Goal: Contribute content

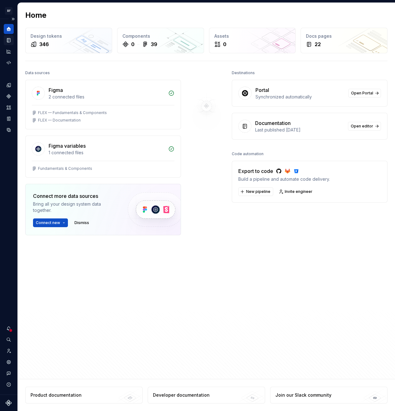
click at [8, 41] on icon "Documentation" at bounding box center [9, 40] width 2 height 3
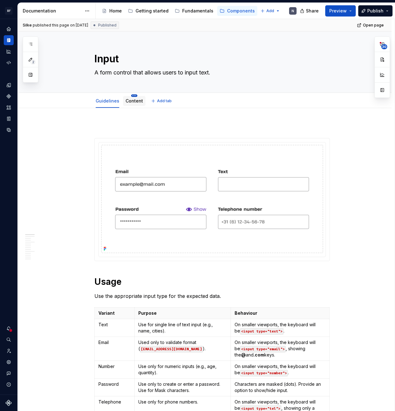
click at [135, 96] on html "BF Flex N Design system data Documentation Accessibility guide for tree Page tr…" at bounding box center [197, 205] width 395 height 411
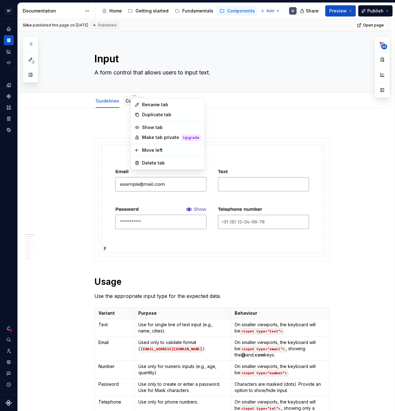
click at [129, 100] on html "BF Flex N Design system data Documentation Accessibility guide for tree Page tr…" at bounding box center [197, 205] width 395 height 411
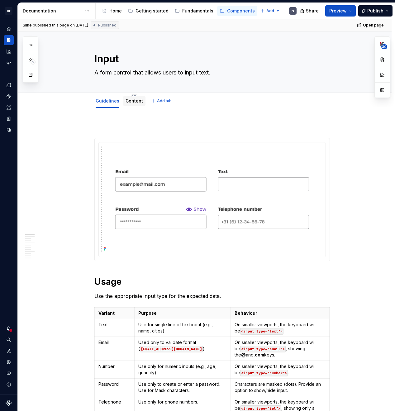
click at [127, 101] on link "Content" at bounding box center [134, 100] width 17 height 5
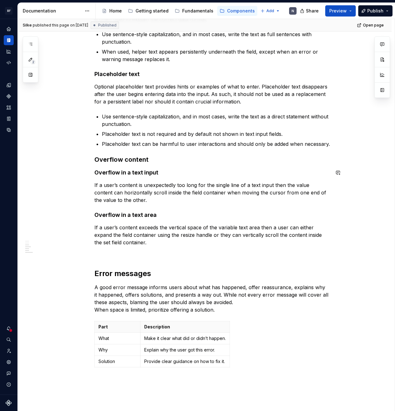
scroll to position [243, 0]
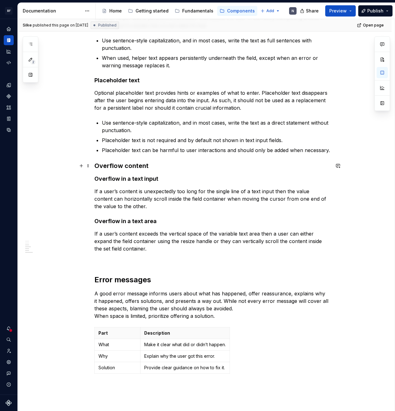
click at [98, 167] on h3 "Overflow content" at bounding box center [212, 166] width 236 height 9
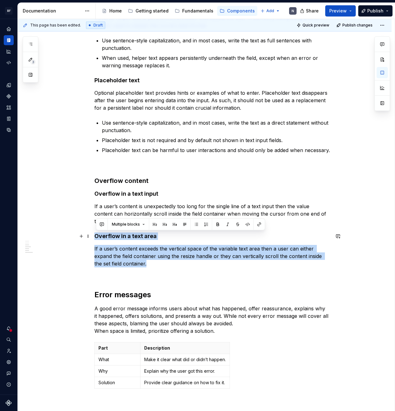
drag, startPoint x: 157, startPoint y: 263, endPoint x: 94, endPoint y: 236, distance: 68.6
click at [94, 236] on div "Work in progress Labels Effective labeling helps users understand what informat…" at bounding box center [205, 193] width 374 height 657
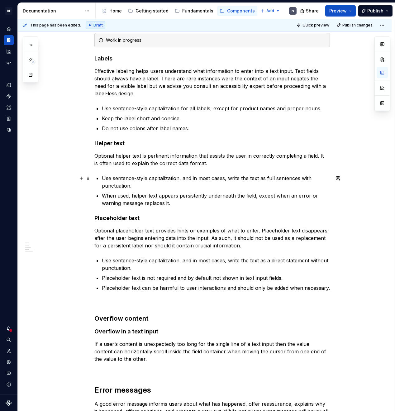
scroll to position [43, 0]
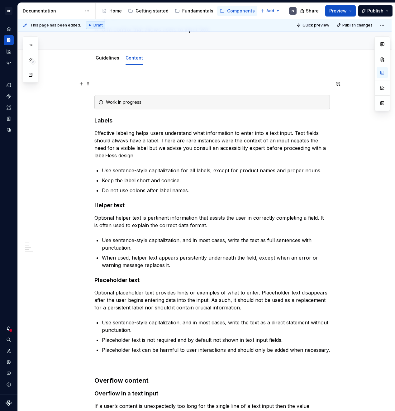
click at [115, 87] on p at bounding box center [212, 83] width 236 height 7
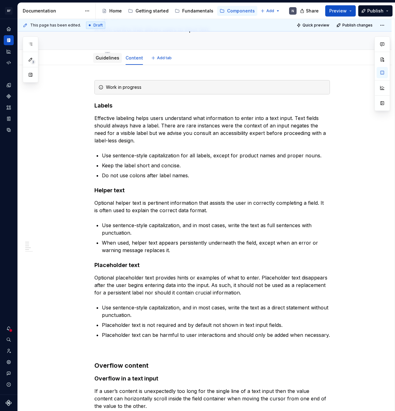
click at [108, 62] on div "Guidelines" at bounding box center [107, 58] width 29 height 10
click at [107, 61] on div "Guidelines" at bounding box center [108, 57] width 24 height 7
click at [113, 57] on link "Guidelines" at bounding box center [108, 57] width 24 height 5
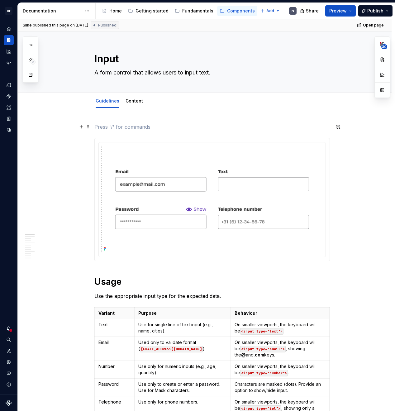
type textarea "*"
click at [120, 127] on p at bounding box center [212, 126] width 236 height 7
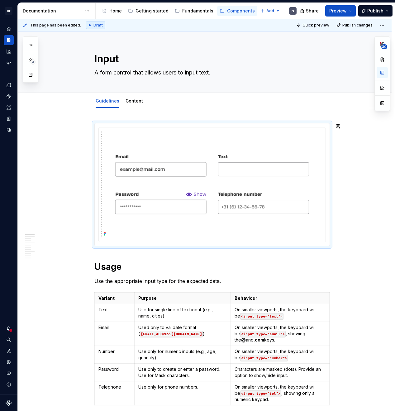
click at [165, 261] on h1 "Usage" at bounding box center [212, 266] width 236 height 11
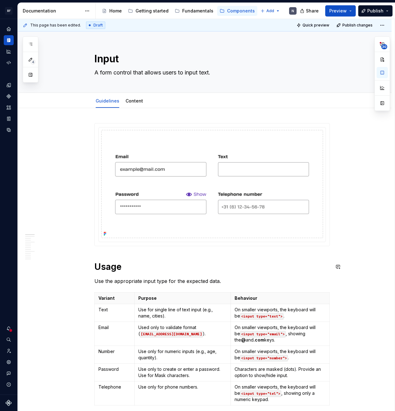
scroll to position [14, 0]
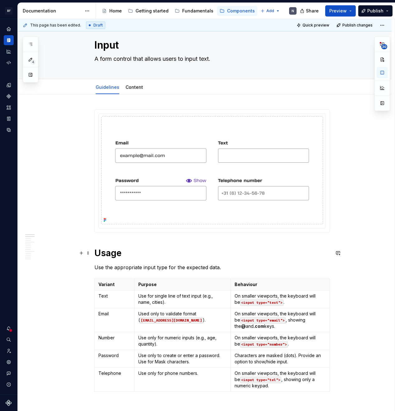
click at [165, 252] on h1 "Usage" at bounding box center [212, 253] width 236 height 11
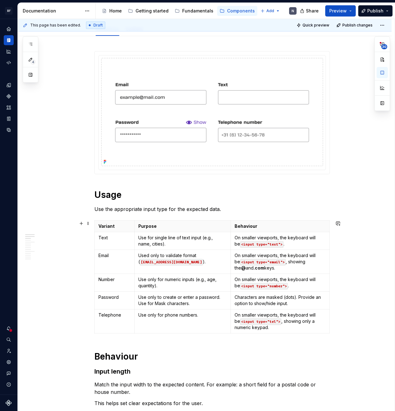
scroll to position [76, 0]
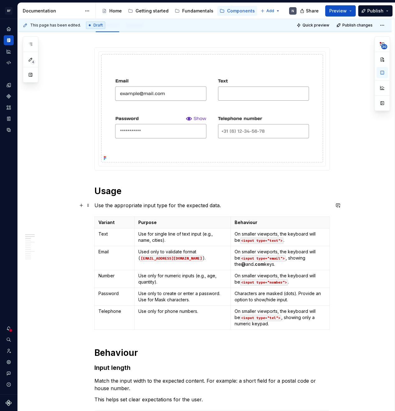
click at [242, 205] on p "Use the appropriate input type for the expected data." at bounding box center [212, 205] width 236 height 7
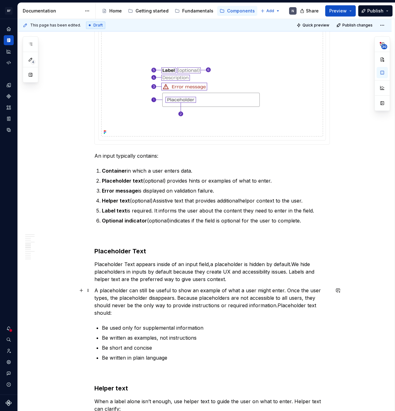
scroll to position [870, 0]
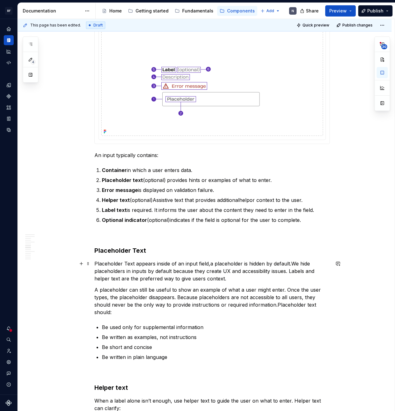
drag, startPoint x: 129, startPoint y: 262, endPoint x: 130, endPoint y: 276, distance: 14.1
click at [129, 264] on commenthighlight "Placeholder Text appears inside of an input field," at bounding box center [152, 264] width 116 height 6
click at [138, 249] on strong "Placeholder Text" at bounding box center [120, 250] width 52 height 7
drag, startPoint x: 293, startPoint y: 263, endPoint x: 293, endPoint y: 268, distance: 4.7
click at [290, 264] on commenthighlight "." at bounding box center [289, 264] width 1 height 6
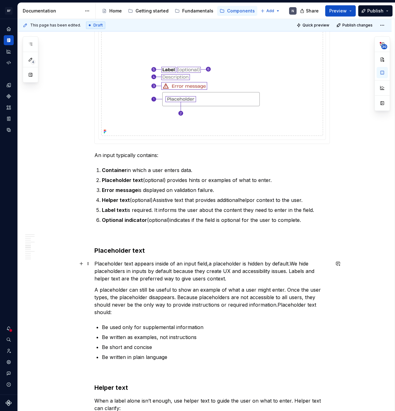
click at [283, 279] on p "Placeholder text appears inside of an input field, a placeholder is hidden by d…" at bounding box center [212, 271] width 236 height 22
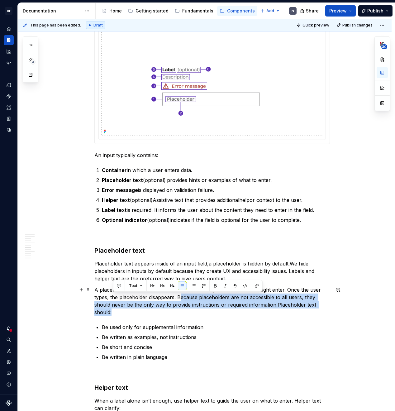
drag, startPoint x: 181, startPoint y: 297, endPoint x: 186, endPoint y: 309, distance: 13.1
click at [186, 309] on p "A placeholder can still be useful to show an example of what a user might enter…" at bounding box center [212, 301] width 236 height 30
click at [204, 311] on p "A placeholder can still be useful to show an example of what a user might enter…" at bounding box center [212, 301] width 236 height 30
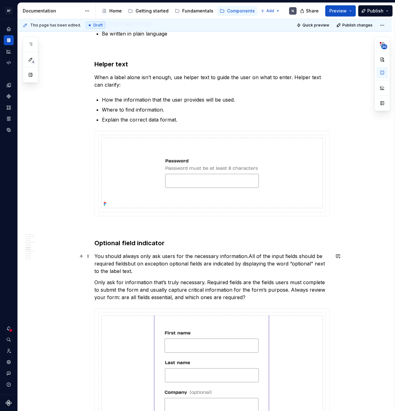
scroll to position [1127, 0]
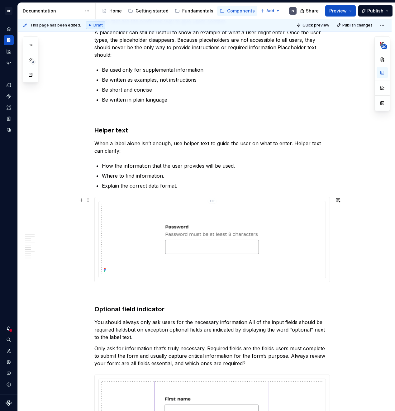
click at [282, 208] on img at bounding box center [212, 239] width 222 height 70
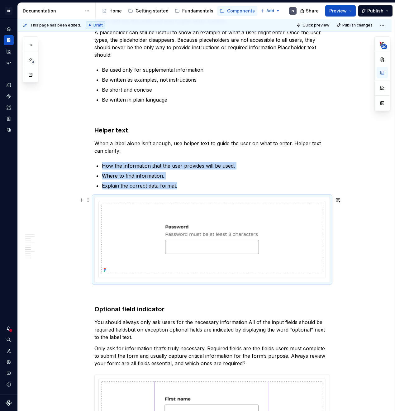
click at [214, 201] on div at bounding box center [212, 239] width 235 height 85
click at [214, 201] on html "BF Flex N Design system data Documentation Accessibility guide for tree Page tr…" at bounding box center [197, 205] width 395 height 411
click at [235, 225] on div "Update Figma image" at bounding box center [244, 224] width 46 height 6
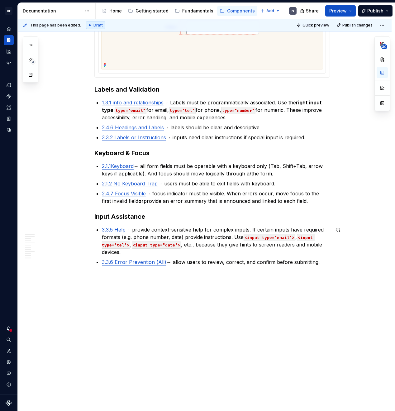
scroll to position [1734, 0]
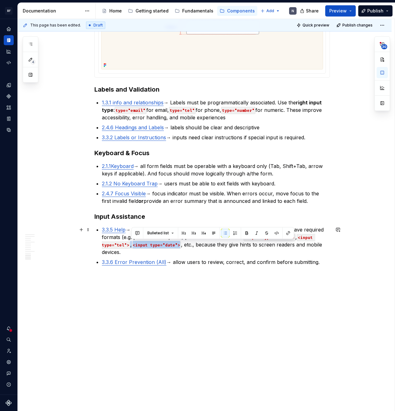
drag, startPoint x: 132, startPoint y: 246, endPoint x: 183, endPoint y: 246, distance: 50.8
click at [183, 246] on p "3.3.5 Help → provide context-sensitive help for complex inputs. If certain inpu…" at bounding box center [216, 241] width 228 height 30
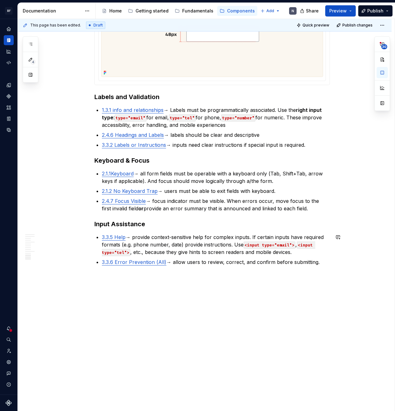
scroll to position [1726, 0]
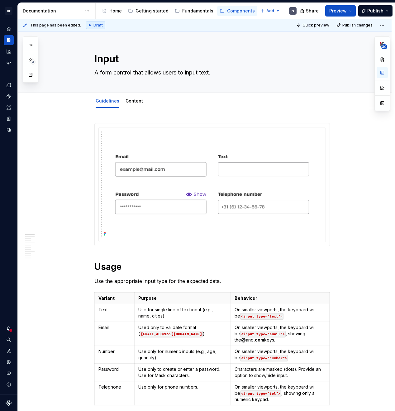
scroll to position [0, 0]
click at [358, 25] on span "Publish changes" at bounding box center [358, 25] width 30 height 5
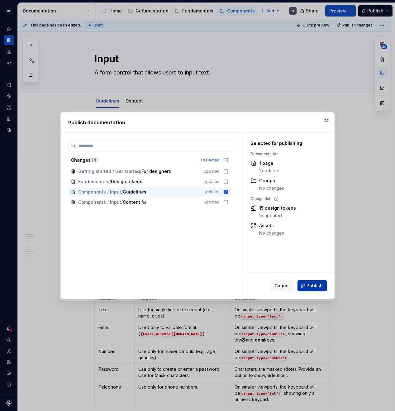
click at [315, 285] on span "Publish" at bounding box center [315, 286] width 16 height 6
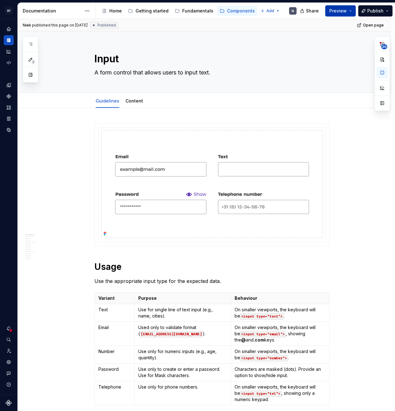
click at [350, 9] on button "Preview" at bounding box center [341, 10] width 31 height 11
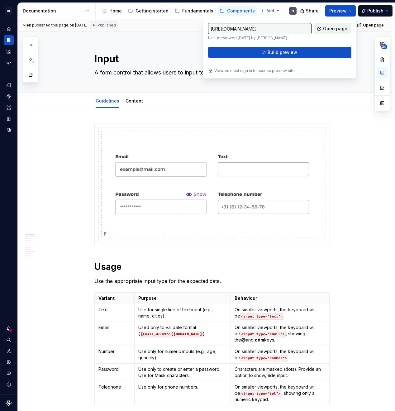
click at [333, 30] on span "Open page" at bounding box center [335, 29] width 24 height 6
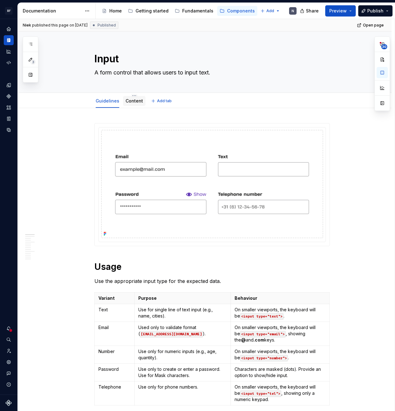
click at [128, 104] on div "Content" at bounding box center [134, 101] width 17 height 6
click at [134, 95] on html "BF Flex N Design system data Documentation Accessibility guide for tree Page tr…" at bounding box center [197, 205] width 395 height 411
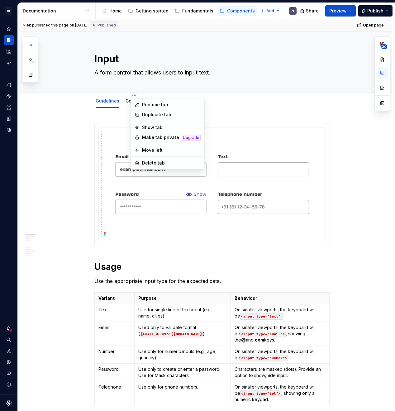
click at [249, 121] on html "BF Flex N Design system data Documentation Accessibility guide for tree Page tr…" at bounding box center [197, 205] width 395 height 411
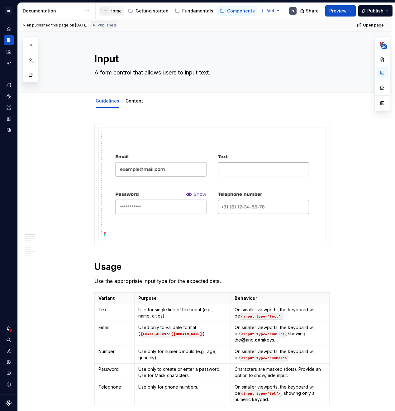
click at [107, 12] on button "Page tree" at bounding box center [105, 10] width 7 height 7
click at [113, 11] on html "BF Flex N Design system data Documentation Accessibility guide for tree Page tr…" at bounding box center [197, 205] width 395 height 411
click at [113, 11] on div "Home" at bounding box center [115, 11] width 12 height 6
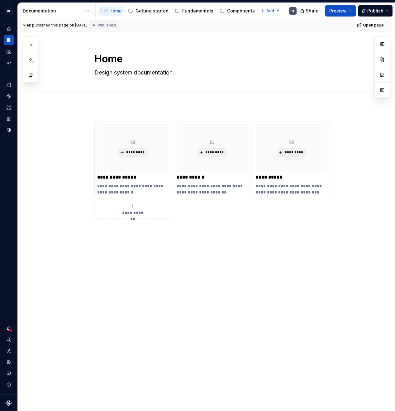
click at [106, 11] on button "Page tree" at bounding box center [105, 10] width 7 height 7
drag, startPoint x: 324, startPoint y: 21, endPoint x: 350, endPoint y: 18, distance: 26.6
click at [323, 21] on html "**********" at bounding box center [197, 205] width 395 height 411
click at [388, 13] on button "Publish" at bounding box center [376, 10] width 34 height 11
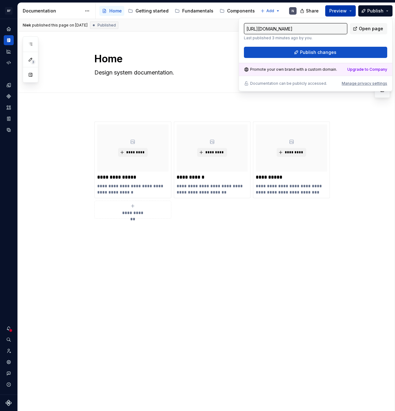
click at [351, 13] on button "Preview" at bounding box center [341, 10] width 31 height 11
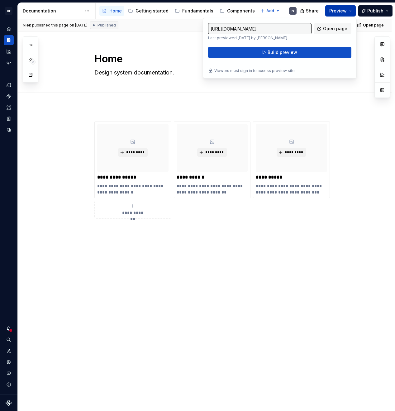
click at [351, 13] on button "Preview" at bounding box center [341, 10] width 31 height 11
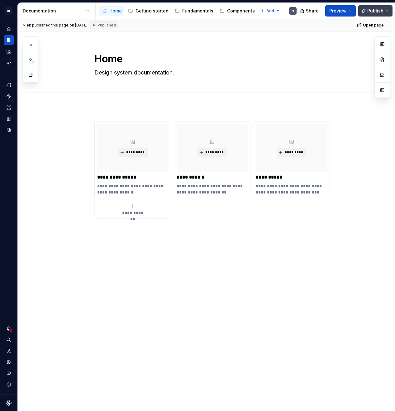
click at [387, 9] on button "Publish" at bounding box center [376, 10] width 34 height 11
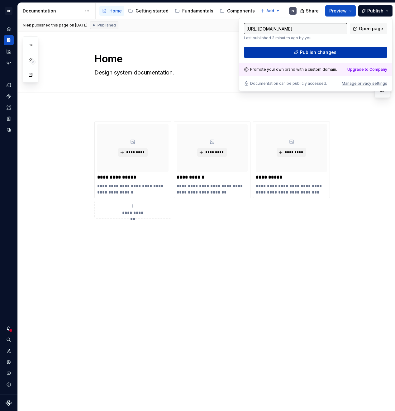
click at [353, 50] on button "Publish changes" at bounding box center [315, 52] width 143 height 11
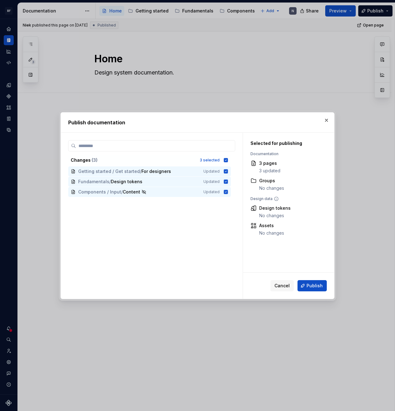
click at [283, 286] on span "Cancel" at bounding box center [282, 286] width 15 height 6
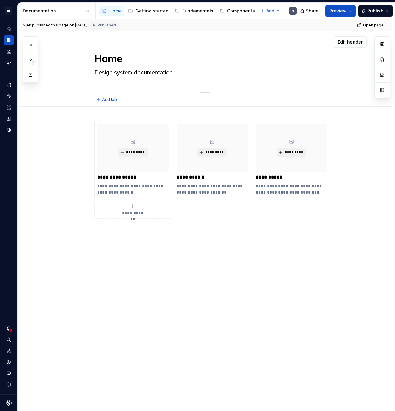
click at [148, 72] on textarea "Design system documentation." at bounding box center [211, 73] width 236 height 10
click at [183, 74] on textarea "Design system documentation." at bounding box center [211, 73] width 236 height 10
type textarea "*"
type textarea "Design system documentation."
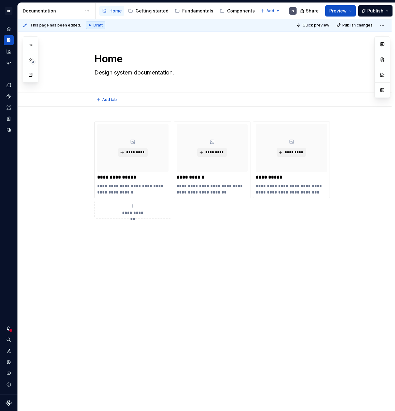
type textarea "*"
type textarea "Design system documentation."
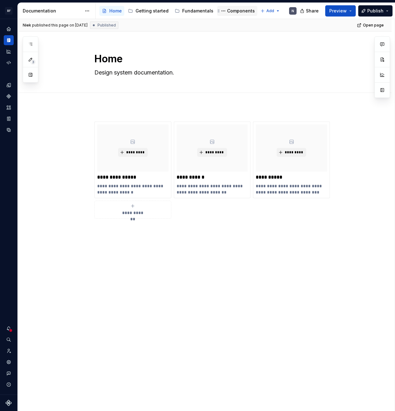
click at [234, 9] on div "Components" at bounding box center [241, 11] width 28 height 6
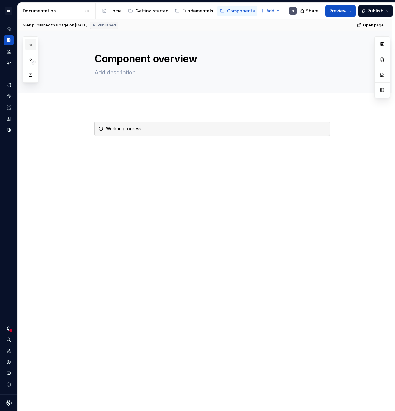
click at [31, 41] on button "button" at bounding box center [30, 44] width 11 height 11
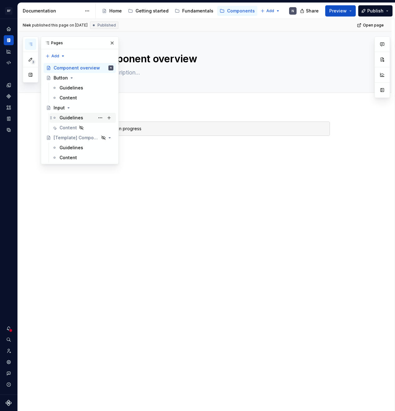
click at [66, 115] on div "Guidelines" at bounding box center [72, 118] width 24 height 6
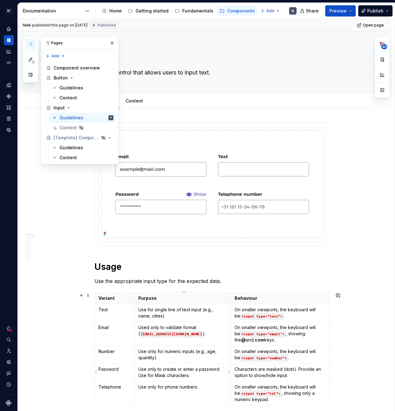
type textarea "*"
drag, startPoint x: 201, startPoint y: 374, endPoint x: 141, endPoint y: 377, distance: 59.9
click at [140, 376] on p "Use only to create or enter a password. Use for Mask characters." at bounding box center [182, 372] width 89 height 12
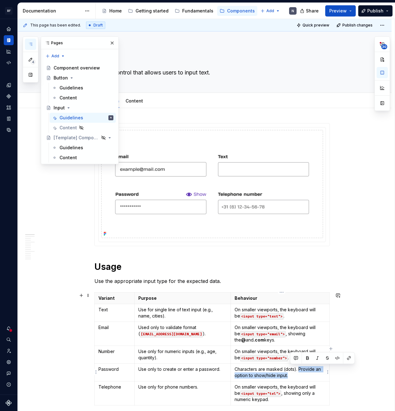
drag, startPoint x: 301, startPoint y: 369, endPoint x: 304, endPoint y: 378, distance: 9.2
click at [304, 378] on p "Characters are masked (dots). Provide an option to show/hide input." at bounding box center [280, 372] width 91 height 12
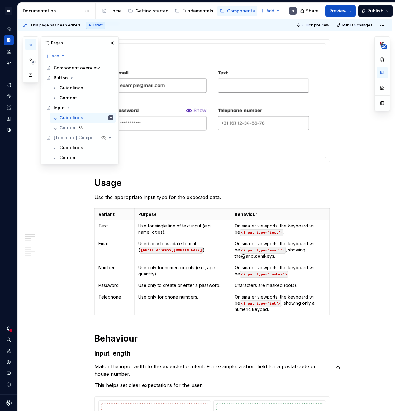
scroll to position [84, 0]
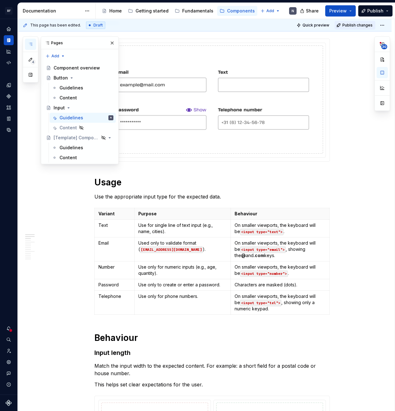
click at [355, 26] on span "Publish changes" at bounding box center [358, 25] width 30 height 5
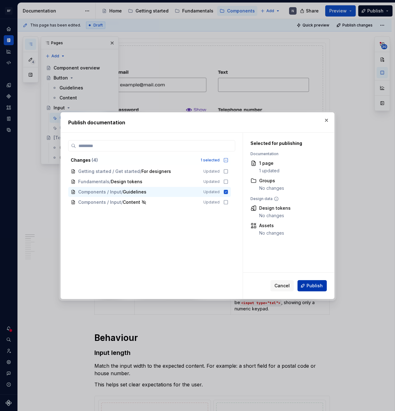
click at [312, 287] on span "Publish" at bounding box center [315, 286] width 16 height 6
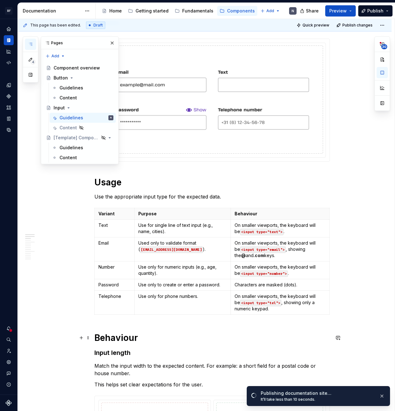
click at [193, 342] on h1 "Behaviour" at bounding box center [212, 337] width 236 height 11
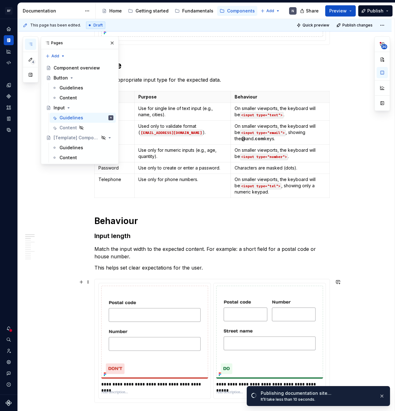
scroll to position [200, 0]
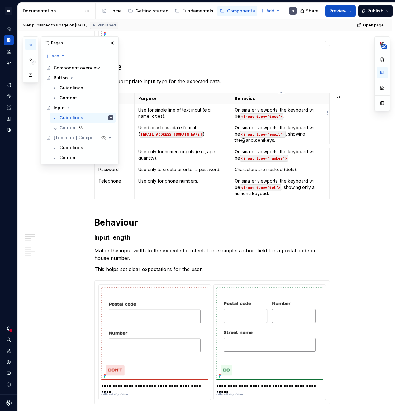
click at [290, 111] on p "On smaller viewports, the keyboard will be <input type="text"> ." at bounding box center [280, 113] width 91 height 12
click at [291, 117] on p "On smaller viewports, the keyboard will be <input type="text"> ." at bounding box center [280, 113] width 91 height 12
click at [111, 45] on button "button" at bounding box center [112, 43] width 9 height 9
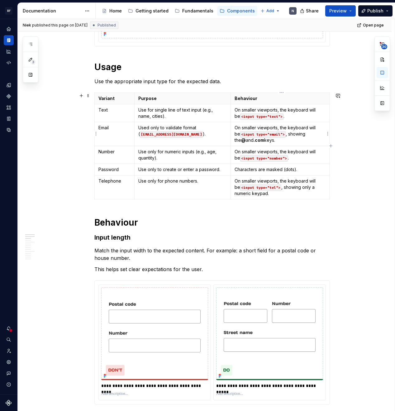
click at [267, 128] on p "On smaller viewports, the keyboard will be <input type="email"> , showing the @…" at bounding box center [280, 134] width 91 height 19
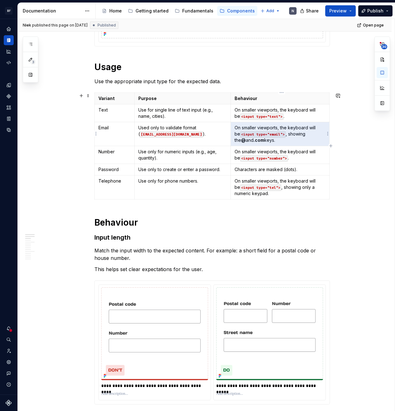
click at [267, 128] on p "On smaller viewports, the keyboard will be <input type="email"> , showing the @…" at bounding box center [280, 134] width 91 height 19
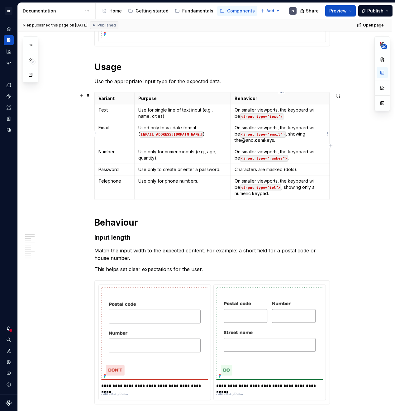
click at [238, 128] on p "On smaller viewports, the keyboard will be <input type="email"> , showing the @…" at bounding box center [280, 134] width 91 height 19
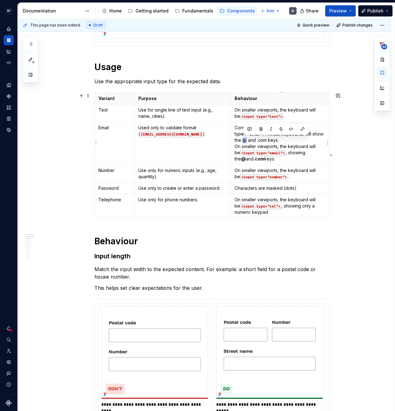
click at [247, 141] on p "Corresponds to HTML <input type="email">. Virtual keyboards will show the @ and…" at bounding box center [280, 143] width 91 height 37
drag, startPoint x: 258, startPoint y: 141, endPoint x: 268, endPoint y: 141, distance: 10.0
click at [268, 141] on p "Corresponds to HTML <input type="email">. Virtual keyboards will show the @ and…" at bounding box center [280, 143] width 91 height 37
click at [238, 147] on p "Corresponds to HTML <input type="email">. Virtual keyboards will show the @ and…" at bounding box center [280, 143] width 91 height 37
drag, startPoint x: 283, startPoint y: 128, endPoint x: 266, endPoint y: 133, distance: 17.9
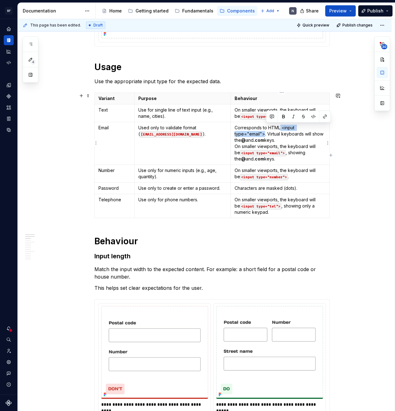
click at [266, 133] on p "Corresponds to HTML <input type="email">. Virtual keyboards will show the @ and…" at bounding box center [280, 143] width 91 height 37
click at [313, 114] on button "button" at bounding box center [313, 116] width 9 height 9
drag, startPoint x: 296, startPoint y: 128, endPoint x: 292, endPoint y: 131, distance: 4.6
click at [296, 128] on code "<input type="email">" at bounding box center [266, 131] width 62 height 13
drag, startPoint x: 284, startPoint y: 131, endPoint x: 282, endPoint y: 133, distance: 3.3
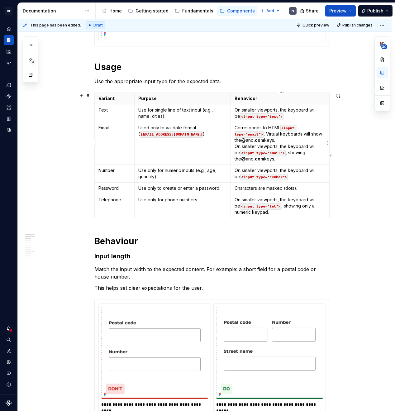
click at [284, 131] on p "Corresponds to HTML <input type="email"> . Virtual keyboards will show the @ an…" at bounding box center [280, 143] width 91 height 37
drag, startPoint x: 283, startPoint y: 130, endPoint x: 283, endPoint y: 133, distance: 3.4
click at [283, 130] on code "<input type="email">" at bounding box center [266, 131] width 62 height 13
click at [300, 133] on p "Corresponds to HTML <input type="email"> . Virtual keyboards will show the @ an…" at bounding box center [280, 143] width 91 height 37
click at [283, 136] on p "Corresponds to HTML <input type="email"> . Virtual keyboards will show the @ an…" at bounding box center [280, 143] width 91 height 37
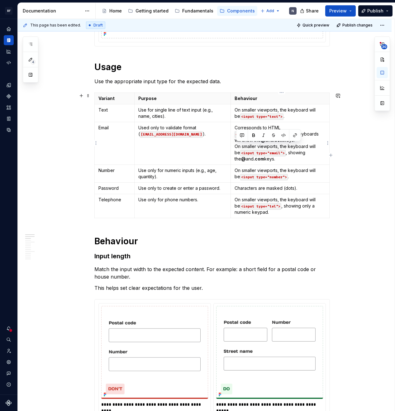
drag, startPoint x: 237, startPoint y: 145, endPoint x: 289, endPoint y: 159, distance: 53.8
click at [289, 159] on p "Corresponds to HTML <input type="email"> . Virtual keyboards will show the @ an…" at bounding box center [280, 143] width 91 height 37
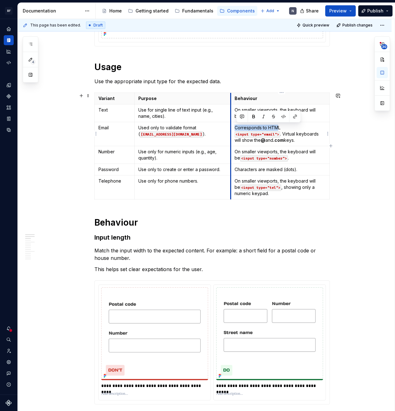
drag, startPoint x: 280, startPoint y: 128, endPoint x: 269, endPoint y: 132, distance: 11.9
click at [232, 129] on td "Corresponds to HTML <input type="email"> . Virtual keyboards will show the @ an…" at bounding box center [280, 134] width 99 height 24
drag, startPoint x: 275, startPoint y: 130, endPoint x: 281, endPoint y: 129, distance: 5.6
click at [275, 130] on p "Corresponds to HTML <input type="email"> . Virtual keyboards will show the @ an…" at bounding box center [280, 134] width 91 height 19
drag, startPoint x: 283, startPoint y: 129, endPoint x: 238, endPoint y: 132, distance: 45.0
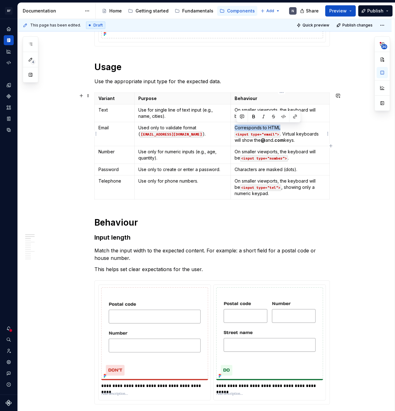
click at [236, 129] on td "Corresponds to HTML <input type="email"> . Virtual keyboards will show the @ an…" at bounding box center [280, 134] width 99 height 24
copy p "Corresponds to HTML"
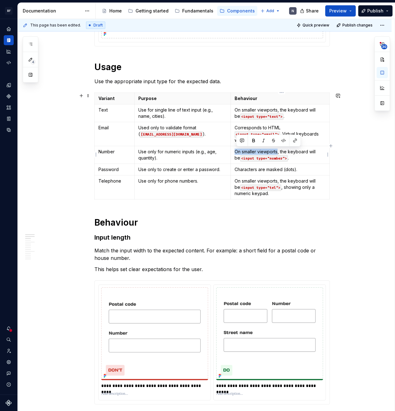
drag, startPoint x: 238, startPoint y: 151, endPoint x: 282, endPoint y: 153, distance: 44.3
click at [279, 150] on p "On smaller viewports, the keyboard will be <input type="number"> ." at bounding box center [280, 155] width 91 height 12
drag, startPoint x: 284, startPoint y: 152, endPoint x: 356, endPoint y: 153, distance: 72.0
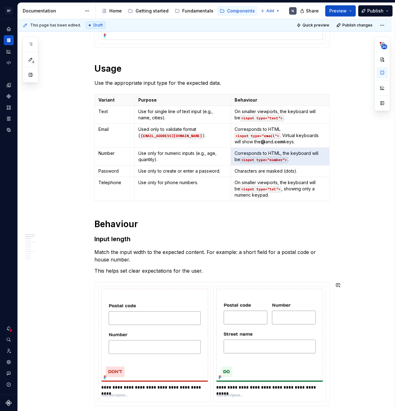
scroll to position [199, 0]
drag, startPoint x: 221, startPoint y: 378, endPoint x: 293, endPoint y: 157, distance: 232.6
click at [306, 161] on p "Corresponds to HTML, the keyboard will be <input type="number"> ." at bounding box center [280, 156] width 91 height 12
click at [291, 157] on p "Corresponds to HTML, the keyboard will be <input type="number"> ." at bounding box center [280, 156] width 91 height 12
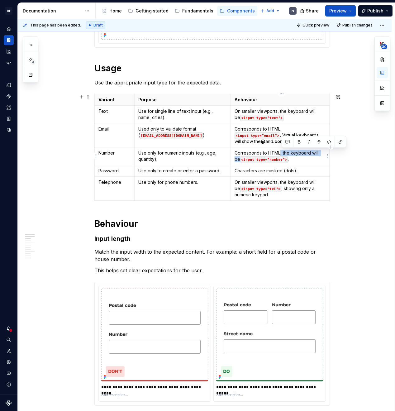
drag, startPoint x: 283, startPoint y: 155, endPoint x: 325, endPoint y: 154, distance: 42.4
click at [325, 154] on p "Corresponds to HTML, the keyboard will be <input type="number"> ." at bounding box center [280, 156] width 91 height 12
click at [291, 139] on p "Corresponds to HTML <input type="email"> . Virtual keyboards will show the @ an…" at bounding box center [280, 135] width 91 height 19
drag, startPoint x: 285, startPoint y: 136, endPoint x: 314, endPoint y: 141, distance: 29.7
click at [314, 141] on p "Corresponds to HTML <input type="email"> . Virtual keyboards will show the @ an…" at bounding box center [280, 135] width 91 height 19
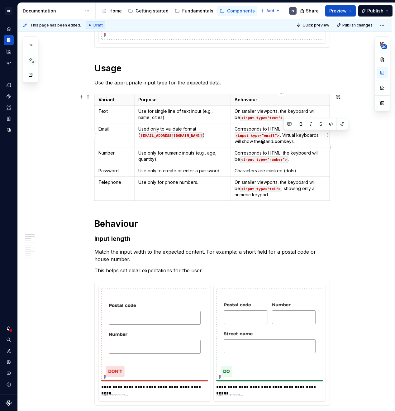
copy p "Virtual keyboards will show the @ and .com keys."
click at [288, 156] on p "Corresponds to HTML, the keyboard will be <input type="number"> ." at bounding box center [280, 156] width 91 height 12
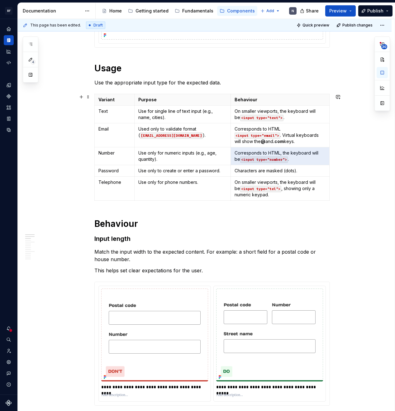
drag, startPoint x: 282, startPoint y: 154, endPoint x: 339, endPoint y: 156, distance: 56.8
drag, startPoint x: 320, startPoint y: 155, endPoint x: 308, endPoint y: 155, distance: 11.5
click at [320, 155] on p "Corresponds to HTML, the keyboard will be <input type="number"> ." at bounding box center [280, 156] width 91 height 12
drag, startPoint x: 282, startPoint y: 154, endPoint x: 326, endPoint y: 153, distance: 44.0
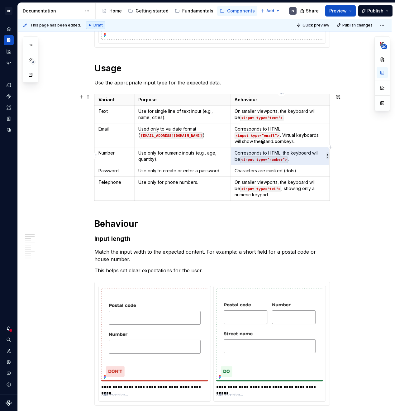
click at [326, 153] on body "BF Flex N Design system data Documentation Accessibility guide for tree Page tr…" at bounding box center [197, 205] width 395 height 411
click at [325, 153] on p "Corresponds to HTML, the keyboard will be <input type="number"> ." at bounding box center [280, 156] width 91 height 12
drag, startPoint x: 283, startPoint y: 152, endPoint x: 307, endPoint y: 153, distance: 24.3
click at [307, 153] on p "Corresponds to HTML, the keyboard will be <input type="number"> ." at bounding box center [280, 156] width 91 height 12
drag, startPoint x: 307, startPoint y: 153, endPoint x: 292, endPoint y: 153, distance: 15.3
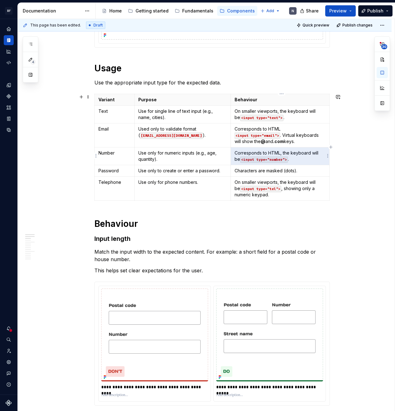
click at [307, 153] on p "Corresponds to HTML, the keyboard will be <input type="number"> ." at bounding box center [280, 156] width 91 height 12
drag, startPoint x: 286, startPoint y: 153, endPoint x: 321, endPoint y: 152, distance: 34.9
click at [324, 152] on p "Corresponds to HTML, the keyboard will be <input type="number"> ." at bounding box center [280, 156] width 91 height 12
click at [300, 157] on p "Corresponds to HTML <input type="number"> ." at bounding box center [280, 156] width 91 height 12
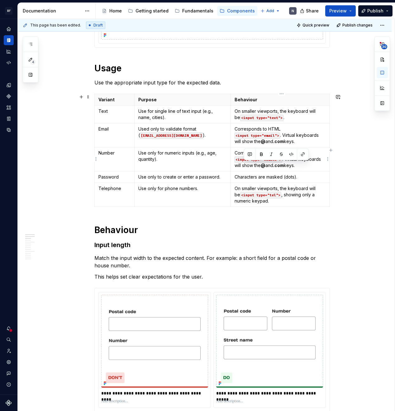
drag, startPoint x: 245, startPoint y: 166, endPoint x: 313, endPoint y: 167, distance: 67.7
click at [313, 167] on p "Corresponds to HTML <input type="number"> . Virtual keyboards will show the @ a…" at bounding box center [280, 159] width 91 height 19
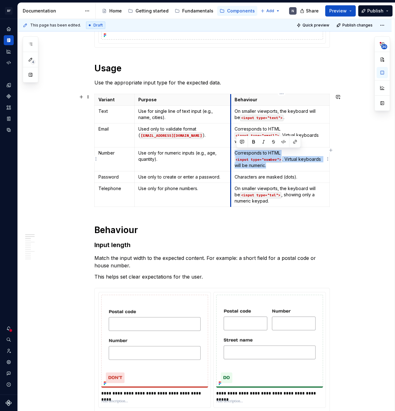
drag, startPoint x: 285, startPoint y: 167, endPoint x: 265, endPoint y: 165, distance: 20.0
click at [234, 153] on td "Corresponds to HTML <input type="number"> . Virtual keyboards will be numeric." at bounding box center [280, 159] width 99 height 24
click at [266, 165] on p "Corresponds to HTML <input type="number"> . Virtual keyboards will be numeric." at bounding box center [280, 159] width 91 height 19
drag, startPoint x: 269, startPoint y: 154, endPoint x: 232, endPoint y: 152, distance: 36.5
click at [232, 152] on td "Corresponds to HTML <input type="number"> . Virtual keyboards will be numeric." at bounding box center [280, 159] width 99 height 24
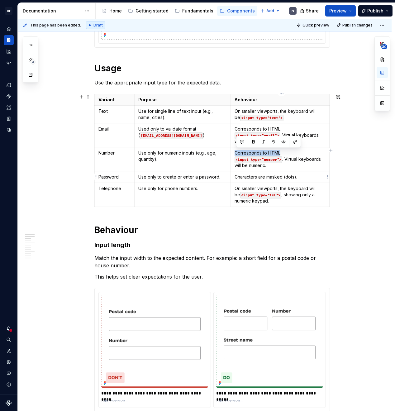
copy p "Corresponds to HTML"
click at [243, 187] on p "On smaller viewports, the keyboard will be <input type="tel"> , showing only a …" at bounding box center [280, 195] width 91 height 19
drag, startPoint x: 236, startPoint y: 188, endPoint x: 254, endPoint y: 296, distance: 109.6
click at [263, 187] on p "On smaller viewports, the keyboard will be <input type="tel"> , showing only a …" at bounding box center [280, 195] width 91 height 19
drag, startPoint x: 286, startPoint y: 159, endPoint x: 285, endPoint y: 162, distance: 3.3
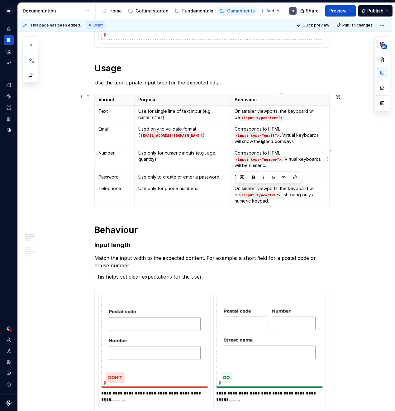
click at [286, 159] on p "Corresponds to HTML <input type="number"> . Virtual keyboards will be numeric." at bounding box center [280, 159] width 91 height 19
click at [287, 155] on p "Corresponds to HTML <input type="number"> . Virtual keyboards will be numeric." at bounding box center [280, 159] width 91 height 19
click at [286, 157] on p "Corresponds to HTML <input type="number"> . Virtual keyboards will be numeric." at bounding box center [280, 159] width 91 height 19
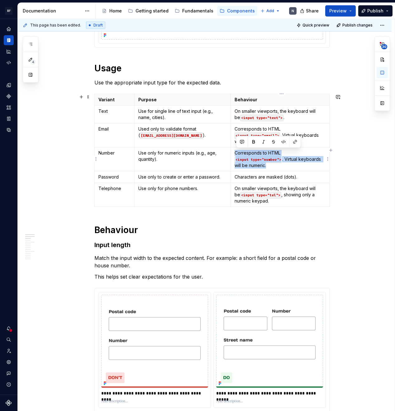
drag, startPoint x: 273, startPoint y: 167, endPoint x: 235, endPoint y: 153, distance: 40.7
click at [235, 153] on td "Corresponds to HTML <input type="number"> . Virtual keyboards will be numeric." at bounding box center [280, 159] width 99 height 24
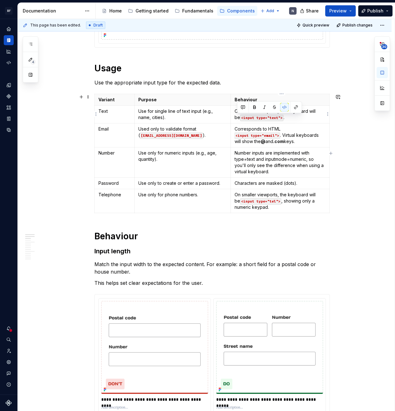
drag, startPoint x: 275, startPoint y: 118, endPoint x: 243, endPoint y: 130, distance: 33.8
click at [235, 118] on td "On smaller viewports, the keyboard will be <input type="text"> ." at bounding box center [280, 114] width 99 height 18
copy p "<input type="text">"
click at [248, 155] on p "Number inputs are implemented with type=text and inputmode=numeric, so you'll o…" at bounding box center [280, 162] width 91 height 25
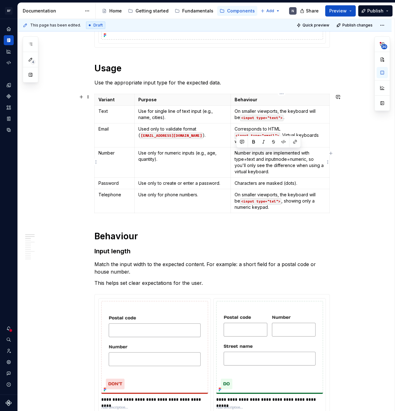
click at [248, 155] on p "Number inputs are implemented with type=text and inputmode=numeric, so you'll o…" at bounding box center [280, 162] width 91 height 25
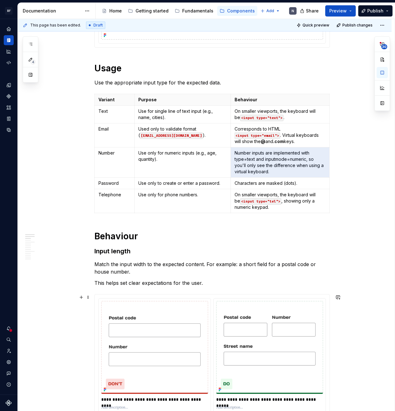
click at [269, 165] on p "Number inputs are implemented with type=text and inputmode=numeric, so you'll o…" at bounding box center [280, 162] width 91 height 25
click at [282, 169] on p "Number inputs are implemented with type=text and inputmode=numeric, so you'll o…" at bounding box center [280, 162] width 91 height 25
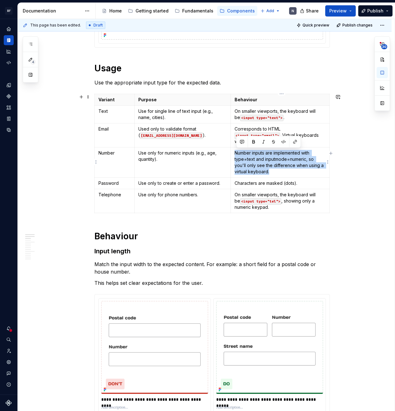
drag, startPoint x: 281, startPoint y: 171, endPoint x: 245, endPoint y: 159, distance: 38.0
click at [234, 153] on td "Number inputs are implemented with type=text and inputmode=numeric, so you'll o…" at bounding box center [280, 162] width 99 height 30
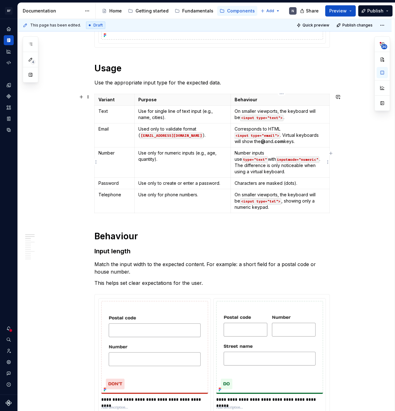
click at [275, 152] on p "Number inputs use type="text" with inputmode="numeric" . The difference is only…" at bounding box center [280, 162] width 91 height 25
drag, startPoint x: 280, startPoint y: 154, endPoint x: 278, endPoint y: 160, distance: 6.7
click at [280, 154] on code "t<inpy type="text"" at bounding box center [262, 156] width 55 height 13
click at [287, 156] on code "<inpy type="text"" at bounding box center [261, 156] width 52 height 13
drag, startPoint x: 316, startPoint y: 153, endPoint x: 315, endPoint y: 159, distance: 6.1
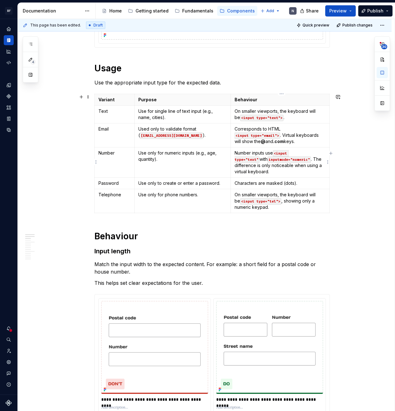
click at [289, 153] on code "<input type="text"" at bounding box center [262, 156] width 55 height 13
drag, startPoint x: 277, startPoint y: 153, endPoint x: 283, endPoint y: 167, distance: 14.6
click at [278, 156] on p "Number inputs use <input type="text"> with inputmode="numeric" . The difference…" at bounding box center [280, 162] width 91 height 25
click at [282, 171] on p "Number inputs use type="text" with inputmode="numeric" . The difference is only…" at bounding box center [280, 162] width 91 height 25
drag, startPoint x: 283, startPoint y: 160, endPoint x: 287, endPoint y: 171, distance: 11.8
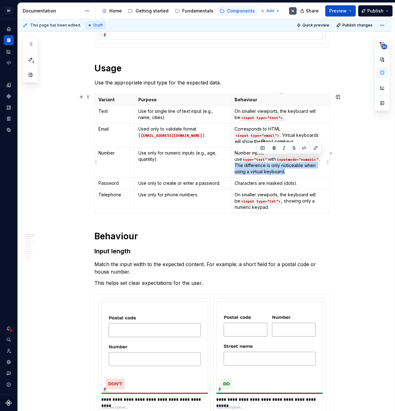
click at [287, 170] on p "Number inputs use type="text" with inputmode="numeric" . The difference is only…" at bounding box center [280, 162] width 91 height 25
click at [287, 171] on p "Number inputs use type="text" with inputmode="numeric" . The difference is only…" at bounding box center [280, 162] width 91 height 25
click at [279, 129] on p "Corresponds to HTML <input type="email"> . Virtual keyboards will show the @ an…" at bounding box center [280, 135] width 91 height 19
click at [280, 130] on p "Corresponds to HTML <input type="email"> . Virtual keyboards will show the @ an…" at bounding box center [280, 135] width 91 height 19
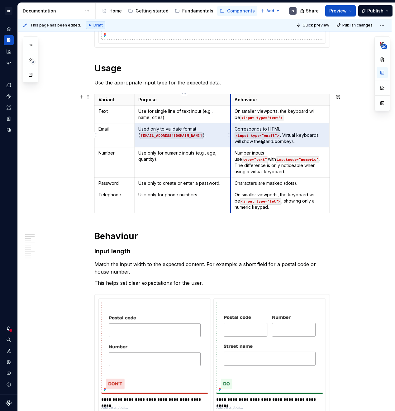
drag, startPoint x: 282, startPoint y: 129, endPoint x: 232, endPoint y: 129, distance: 49.6
click at [232, 128] on tr "Email Used only to validate format ( [EMAIL_ADDRESS][DOMAIN_NAME] ). Correspond…" at bounding box center [212, 135] width 235 height 24
click at [246, 130] on p "Corresponds to HTML <input type="email"> . Virtual keyboards will show the @ an…" at bounding box center [280, 135] width 91 height 19
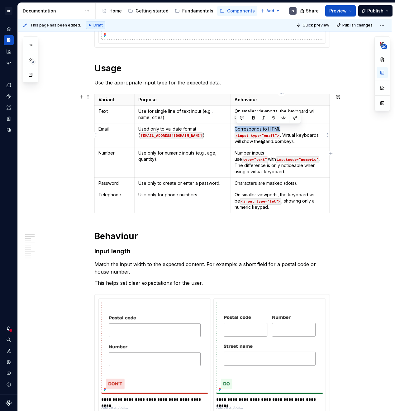
drag, startPoint x: 237, startPoint y: 129, endPoint x: 286, endPoint y: 129, distance: 48.3
click at [286, 129] on p "Corresponds to HTML <input type="email"> . Virtual keyboards will show the @ an…" at bounding box center [280, 135] width 91 height 19
copy p "Corresponds to HTML"
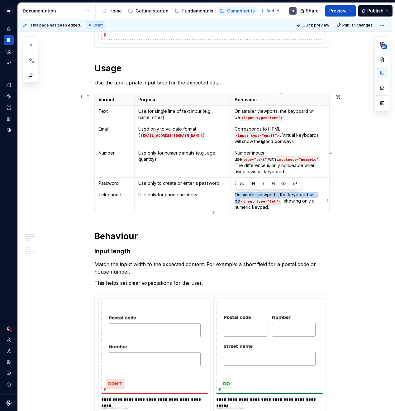
drag, startPoint x: 236, startPoint y: 195, endPoint x: 323, endPoint y: 195, distance: 86.7
click at [323, 195] on p "On smaller viewports, the keyboard will be <input type="tel"> , showing only a …" at bounding box center [280, 201] width 91 height 19
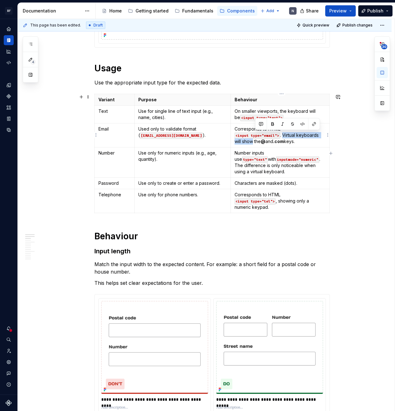
drag, startPoint x: 285, startPoint y: 135, endPoint x: 256, endPoint y: 142, distance: 29.6
click at [256, 142] on p "Corresponds to HTML <input type="email"> . Virtual keyboards will show the @ an…" at bounding box center [280, 135] width 91 height 19
copy p "Virtual keyboards will show"
drag, startPoint x: 280, startPoint y: 201, endPoint x: 310, endPoint y: 201, distance: 30.2
click at [310, 201] on p "Corresponds to HTML <input type="tel"> , showing only a numeric keypad." at bounding box center [280, 201] width 91 height 19
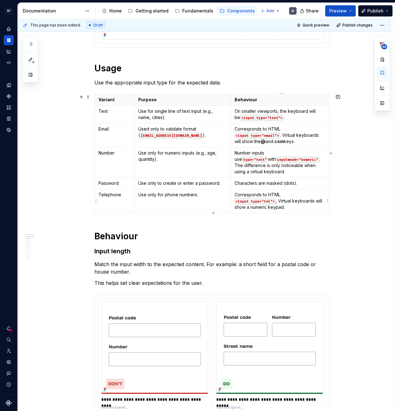
click at [312, 207] on p "Corresponds to HTML <input type="tel"> , Virtual keyboards will show a numeric …" at bounding box center [280, 201] width 91 height 19
click at [291, 185] on p "Characters are masked (dots)." at bounding box center [280, 183] width 91 height 6
click at [305, 184] on p "Characters are masked (dots)." at bounding box center [280, 183] width 91 height 6
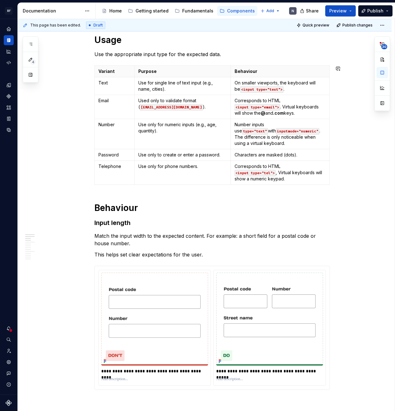
scroll to position [234, 0]
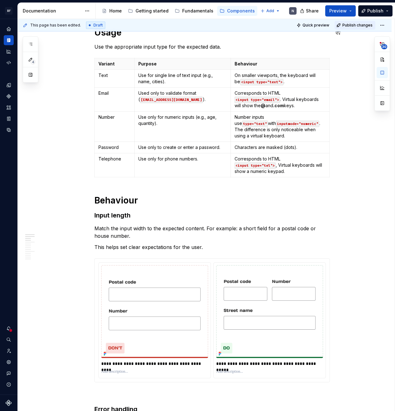
click at [354, 25] on span "Publish changes" at bounding box center [358, 25] width 30 height 5
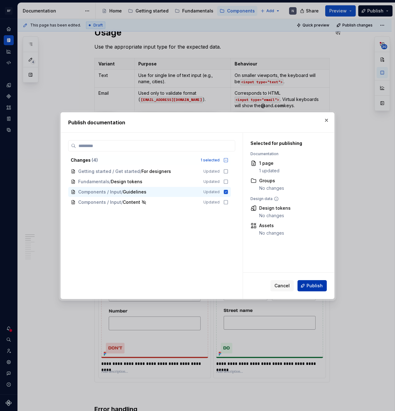
click at [306, 288] on button "Publish" at bounding box center [312, 285] width 29 height 11
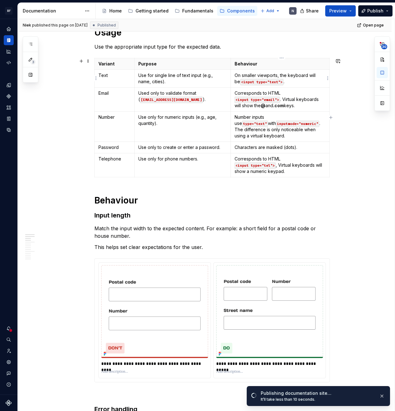
click at [250, 76] on p "On smaller viewports, the keyboard will be <input type="text"> ." at bounding box center [280, 78] width 91 height 12
drag, startPoint x: 280, startPoint y: 91, endPoint x: 266, endPoint y: 91, distance: 14.0
click at [266, 91] on p "Corresponds to HTML <input type="email"> . Virtual keyboards will show the @ an…" at bounding box center [280, 99] width 91 height 19
click at [267, 92] on p "Corresponds to HTML <input type="email"> . Virtual keyboards will show the @ an…" at bounding box center [280, 99] width 91 height 19
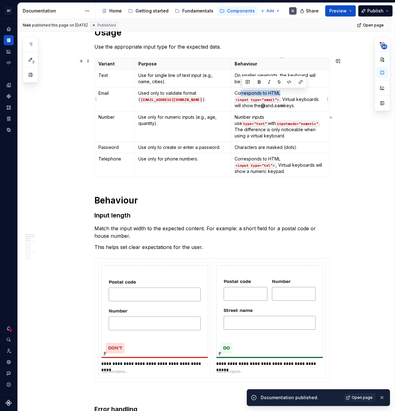
drag, startPoint x: 284, startPoint y: 94, endPoint x: 243, endPoint y: 93, distance: 41.2
click at [243, 93] on p "Corresponds to HTML <input type="email"> . Virtual keyboards will show the @ an…" at bounding box center [280, 99] width 91 height 19
click at [243, 94] on p "Corresponds to HTML <input type="email"> . Virtual keyboards will show the @ an…" at bounding box center [280, 99] width 91 height 19
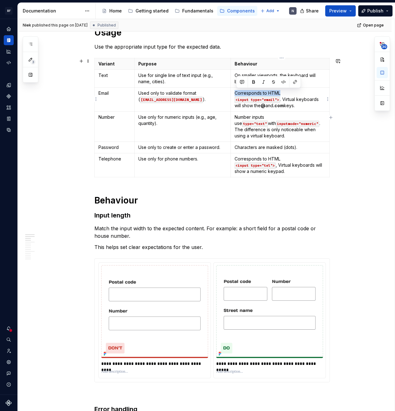
drag, startPoint x: 282, startPoint y: 93, endPoint x: 238, endPoint y: 94, distance: 44.3
click at [238, 94] on p "Corresponds to HTML <input type="email"> . Virtual keyboards will show the @ an…" at bounding box center [280, 99] width 91 height 19
copy p "Corresponds to HTML"
click at [249, 71] on td "On smaller viewports, the keyboard will be <input type="text"> ." at bounding box center [280, 79] width 99 height 18
drag, startPoint x: 237, startPoint y: 76, endPoint x: 281, endPoint y: 79, distance: 44.4
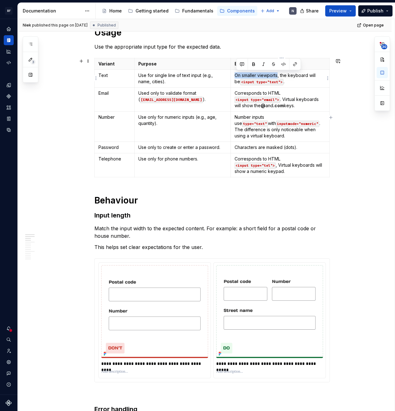
click at [279, 75] on p "On smaller viewports, the keyboard will be <input type="text"> ." at bounding box center [280, 78] width 91 height 12
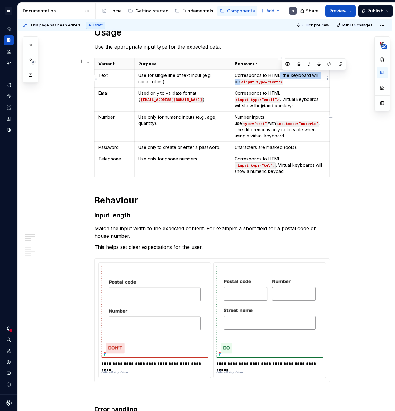
drag, startPoint x: 281, startPoint y: 76, endPoint x: 326, endPoint y: 75, distance: 44.6
click at [326, 75] on p "Corresponds to HTML, the keyboard will be <input type="text"> ." at bounding box center [280, 78] width 91 height 12
click at [293, 77] on p "Corresponds to HTML <input type="text"> ." at bounding box center [280, 78] width 91 height 12
click at [350, 22] on button "Publish changes" at bounding box center [355, 25] width 41 height 9
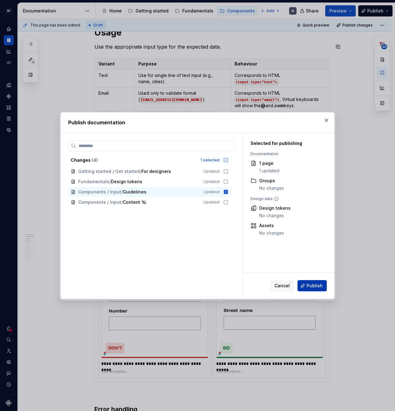
click at [317, 285] on span "Publish" at bounding box center [315, 286] width 16 height 6
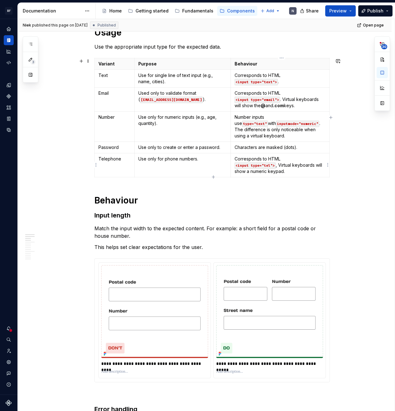
drag, startPoint x: 278, startPoint y: 166, endPoint x: 281, endPoint y: 178, distance: 13.2
click at [278, 167] on p "Corresponds to HTML <input type="tel"> , Virtual keyboards will show a numeric …" at bounding box center [280, 165] width 91 height 19
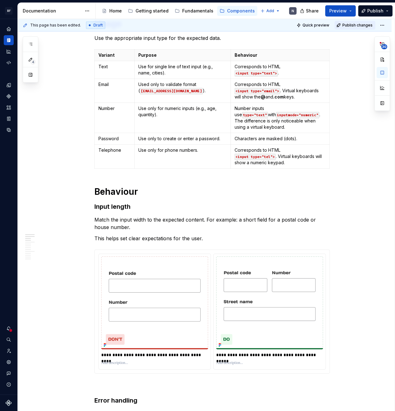
scroll to position [248, 0]
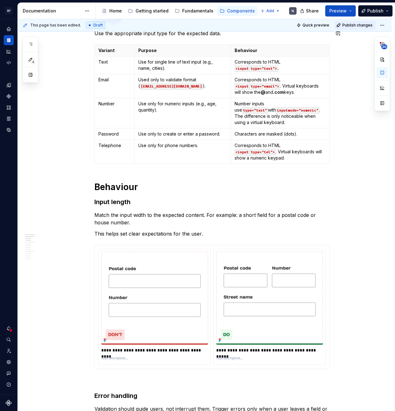
click at [355, 24] on span "Publish changes" at bounding box center [358, 25] width 30 height 5
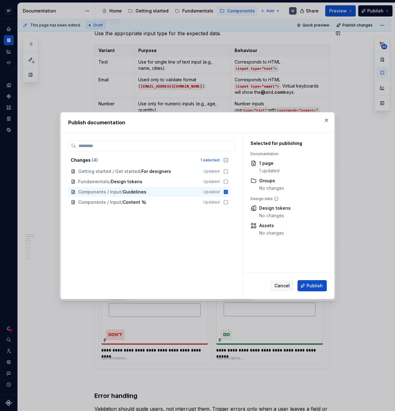
drag, startPoint x: 311, startPoint y: 284, endPoint x: 312, endPoint y: 281, distance: 3.6
click at [311, 284] on span "Publish" at bounding box center [315, 286] width 16 height 6
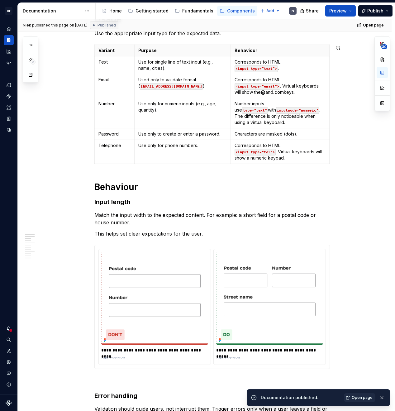
type textarea "*"
